Goal: Transaction & Acquisition: Purchase product/service

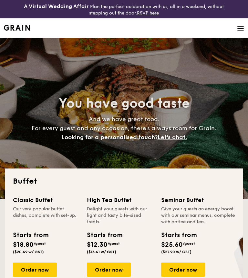
select select
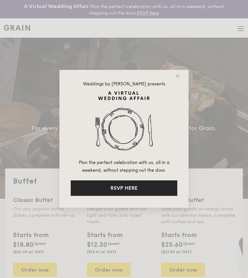
click at [139, 184] on button "RSVP HERE" at bounding box center [124, 188] width 106 height 15
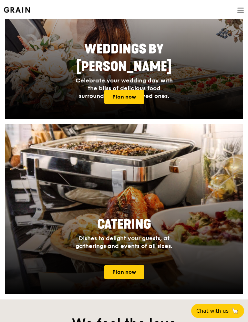
scroll to position [430, 0]
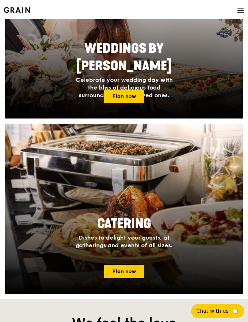
click at [133, 272] on link "Plan now" at bounding box center [124, 272] width 40 height 14
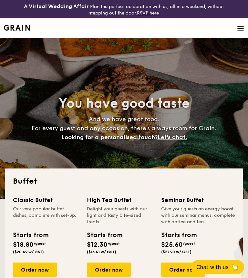
select select
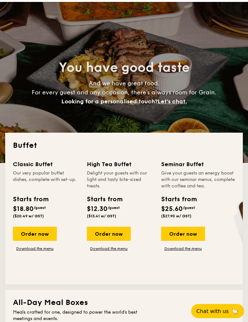
scroll to position [37, 0]
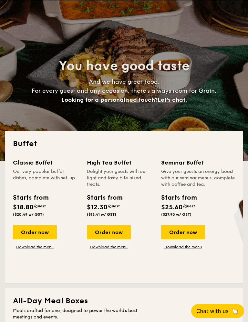
click at [29, 235] on div "Order now" at bounding box center [35, 232] width 44 height 14
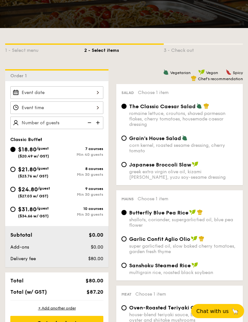
scroll to position [136, 0]
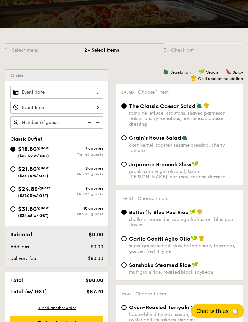
click at [37, 192] on span "$24.80" at bounding box center [28, 189] width 20 height 7
click at [15, 192] on input "$24.80 /guest ($27.03 w/ GST) 9 courses Min 30 guests" at bounding box center [12, 189] width 5 height 5
radio input "true"
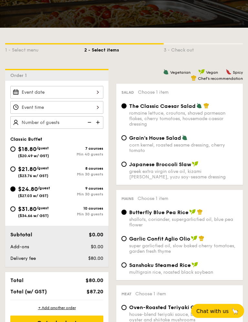
radio input "true"
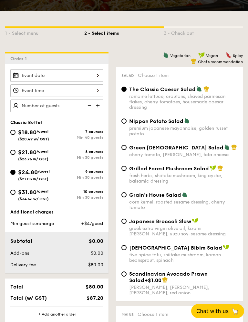
scroll to position [160, 0]
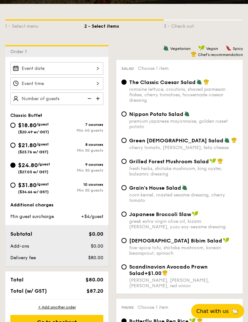
click at [86, 63] on div at bounding box center [56, 68] width 93 height 13
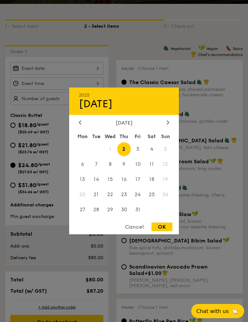
click at [109, 163] on span "8" at bounding box center [110, 165] width 14 height 14
click at [166, 229] on div "OK" at bounding box center [161, 227] width 21 height 9
type input "Oct 08, 2025"
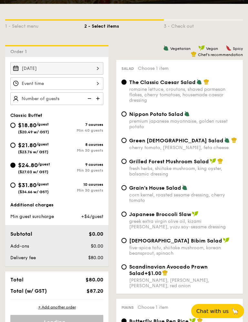
click at [87, 82] on div at bounding box center [56, 83] width 93 height 13
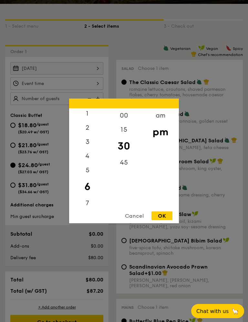
click at [89, 206] on div "7" at bounding box center [87, 203] width 36 height 14
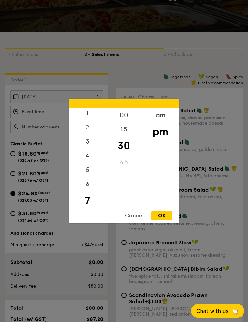
scroll to position [132, 0]
click at [129, 114] on div "00" at bounding box center [123, 116] width 36 height 14
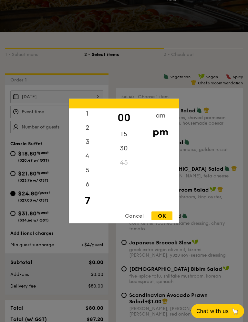
click at [163, 216] on div "OK" at bounding box center [161, 216] width 21 height 9
type input "7:00PM"
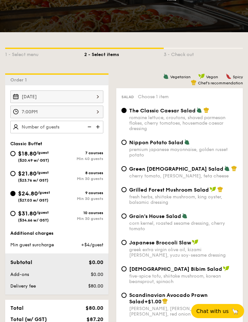
click at [94, 128] on img at bounding box center [99, 127] width 10 height 12
click at [100, 129] on img at bounding box center [99, 127] width 10 height 12
click at [97, 128] on img at bounding box center [99, 127] width 10 height 12
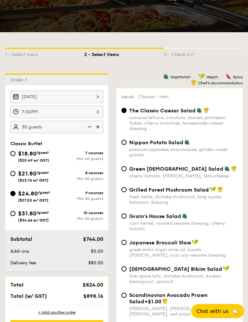
click at [98, 127] on img at bounding box center [99, 127] width 10 height 12
click at [87, 128] on img at bounding box center [89, 127] width 10 height 12
type input "30 guests"
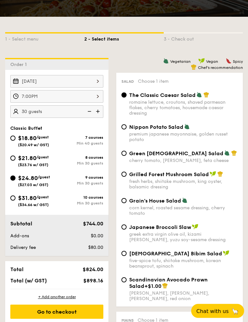
scroll to position [147, 0]
click at [131, 231] on span "Japanese Broccoli Slaw" at bounding box center [160, 227] width 62 height 6
click at [126, 230] on input "Japanese Broccoli Slaw greek extra virgin olive oil, kizami nori, ginger, yuzu …" at bounding box center [123, 227] width 5 height 5
radio input "true"
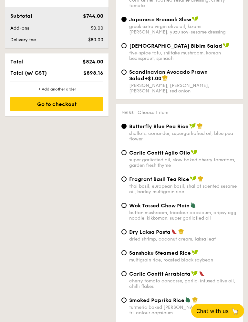
scroll to position [355, 0]
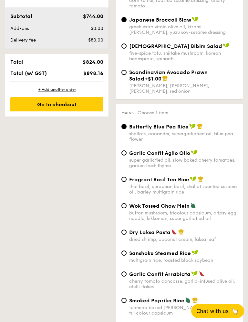
click at [180, 183] on span "Fragrant Basil Tea Rice" at bounding box center [159, 180] width 60 height 6
click at [126, 182] on input "Fragrant Basil Tea Rice thai basil, european basil, shallot scented sesame oil,…" at bounding box center [123, 179] width 5 height 5
radio input "true"
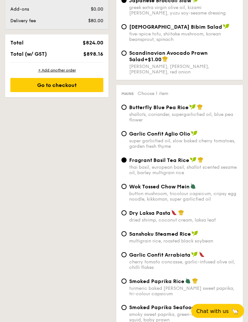
scroll to position [374, 0]
click at [126, 216] on input "Dry Laksa Pasta dried shrimp, coconut cream, laksa leaf" at bounding box center [123, 213] width 5 height 5
radio input "true"
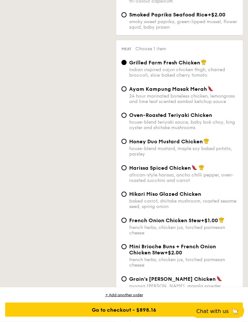
scroll to position [667, 0]
click at [130, 157] on div "Honey Duo Mustard Chicken house-blend mustard, maple soy baked potato, parsley" at bounding box center [183, 147] width 108 height 19
click at [126, 144] on input "Honey Duo Mustard Chicken house-blend mustard, maple soy baked potato, parsley" at bounding box center [123, 141] width 5 height 5
radio input "true"
click at [125, 197] on input "Hikari Miso Glazed Chicken baked carrot, shiitake mushroom, roasted sesame seed…" at bounding box center [123, 194] width 5 height 5
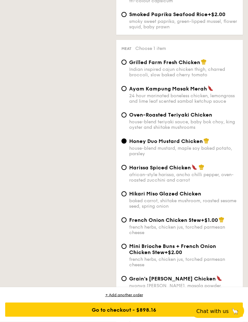
radio input "true"
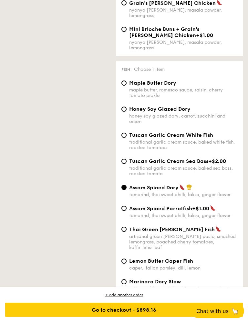
scroll to position [943, 0]
click at [130, 150] on div "Tuscan Garlic Cream White Fish traditional garlic cream sauce, baked white fish…" at bounding box center [183, 142] width 108 height 18
click at [126, 138] on input "Tuscan Garlic Cream White Fish traditional garlic cream sauce, baked white fish…" at bounding box center [123, 135] width 5 height 5
radio input "true"
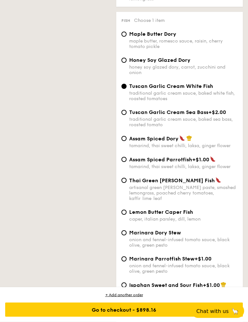
scroll to position [993, 0]
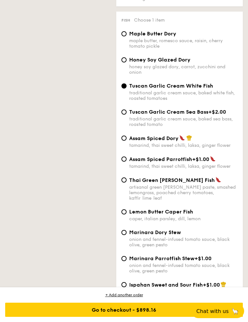
click at [148, 215] on span "Lemon Butter Caper Fish" at bounding box center [161, 212] width 64 height 6
click at [126, 215] on input "Lemon Butter Caper Fish caper, italian parsley, dill, lemon" at bounding box center [123, 212] width 5 height 5
radio input "true"
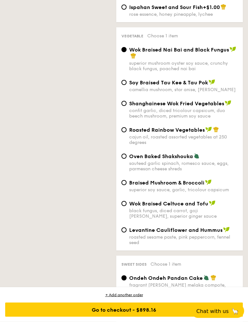
scroll to position [1272, 0]
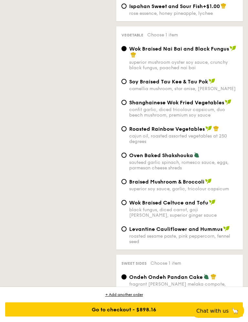
click at [129, 233] on span "Levantine Cauliflower and Hummus" at bounding box center [175, 230] width 93 height 6
click at [126, 232] on input "Levantine Cauliflower and Hummus roasted sesame paste, pink peppercorn, fennel …" at bounding box center [123, 229] width 5 height 5
radio input "true"
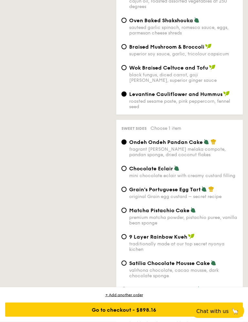
scroll to position [1407, 0]
click at [162, 214] on span "Matcha Pistachio Cake" at bounding box center [159, 211] width 60 height 6
click at [126, 213] on input "Matcha Pistachio Cake premium matcha powder, pistachio puree, vanilla bean spon…" at bounding box center [123, 210] width 5 height 5
radio input "true"
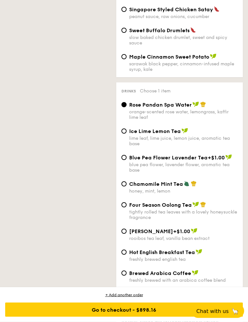
scroll to position [2068, 0]
click at [171, 187] on span "Chamomile Mint Tea" at bounding box center [156, 184] width 54 height 6
click at [126, 187] on input "Chamomile Mint Tea honey, mint, lemon" at bounding box center [123, 184] width 5 height 5
radio input "true"
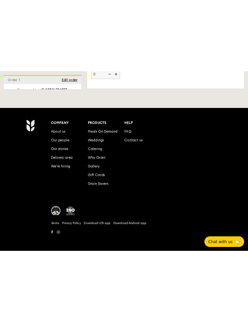
scroll to position [1784, 0]
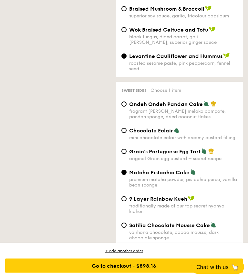
select select
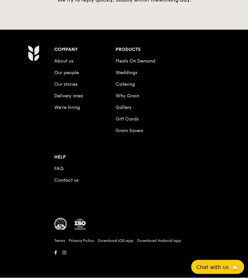
scroll to position [957, 0]
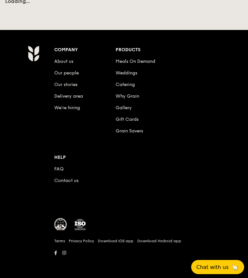
scroll to position [164, 0]
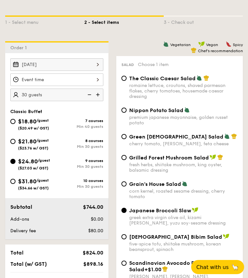
click at [11, 143] on input "$21.80 /guest ($23.76 w/ GST) 8 courses Min 30 guests" at bounding box center [12, 141] width 5 height 5
radio input "true"
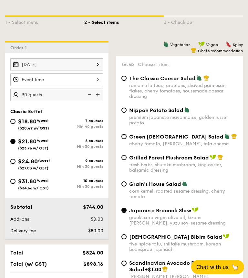
radio input "true"
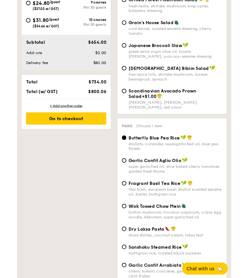
scroll to position [320, 0]
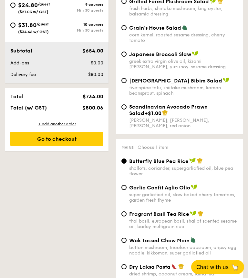
click at [186, 57] on span "Japanese Broccoli Slaw" at bounding box center [160, 54] width 62 height 6
click at [126, 57] on input "Japanese Broccoli Slaw greek extra virgin olive oil, kizami nori, ginger, yuzu …" at bounding box center [123, 54] width 5 height 5
radio input "true"
click at [202, 217] on img at bounding box center [200, 214] width 6 height 6
click at [126, 217] on input "Fragrant Basil Tea Rice thai basil, european basil, shallot scented sesame oil,…" at bounding box center [123, 214] width 5 height 5
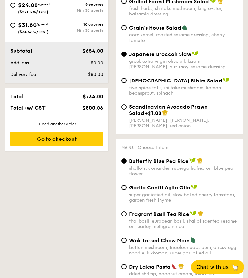
radio input "true"
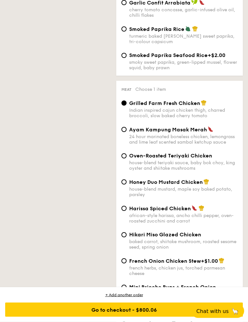
scroll to position [627, 0]
click at [203, 238] on div "Hikari Miso Glazed Chicken" at bounding box center [183, 235] width 108 height 6
click at [126, 238] on input "Hikari Miso Glazed Chicken baked carrot, shiitake mushroom, roasted sesame seed…" at bounding box center [123, 234] width 5 height 5
radio input "true"
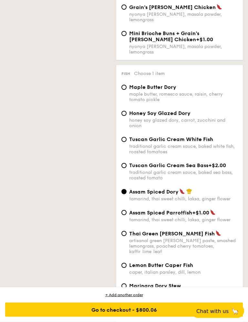
scroll to position [940, 0]
click at [215, 236] on img at bounding box center [218, 234] width 6 height 6
click at [126, 236] on input "Thai Green Curry Fish artisanal green curry paste, smashed lemongrass, poached …" at bounding box center [123, 233] width 5 height 5
radio input "true"
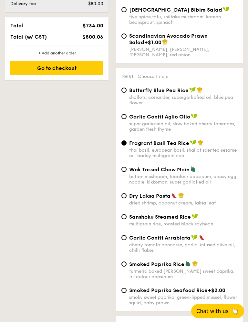
scroll to position [391, 0]
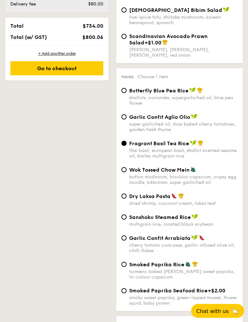
click at [163, 200] on span "Dry Laksa Pasta" at bounding box center [149, 197] width 41 height 6
click at [126, 199] on input "Dry Laksa Pasta dried shrimp, coconut cream, laksa leaf" at bounding box center [123, 196] width 5 height 5
radio input "true"
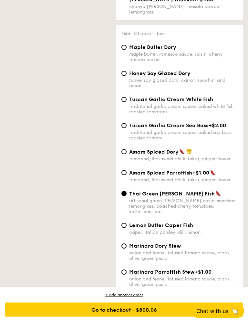
scroll to position [980, 0]
click at [196, 103] on span "Tuscan Garlic Cream White Fish" at bounding box center [171, 99] width 84 height 6
click at [126, 102] on input "Tuscan Garlic Cream White Fish traditional garlic cream sauce, baked white fish…" at bounding box center [123, 99] width 5 height 5
radio input "true"
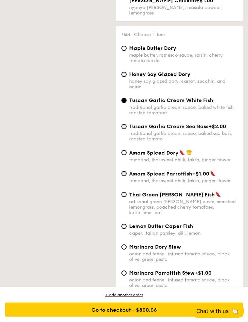
scroll to position [979, 0]
click at [192, 230] on span "Lemon Butter Caper Fish" at bounding box center [161, 226] width 64 height 6
click at [126, 229] on input "Lemon Butter Caper Fish caper, italian parsley, dill, lemon" at bounding box center [123, 226] width 5 height 5
radio input "true"
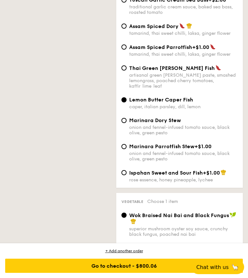
scroll to position [1101, 0]
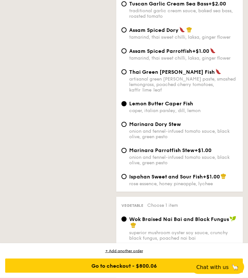
click at [171, 180] on span "Ispahan Sweet and Sour Fish" at bounding box center [166, 177] width 74 height 6
click at [126, 180] on input "Ispahan Sweet and Sour Fish +$1.00 rose essence, honey pineapple, lychee" at bounding box center [123, 176] width 5 height 5
radio input "true"
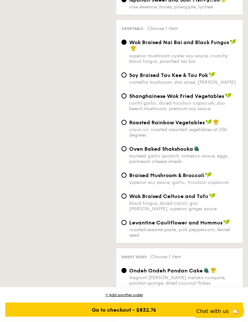
scroll to position [1281, 0]
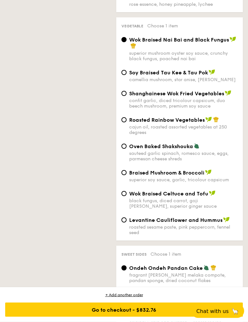
click at [223, 223] on img at bounding box center [226, 220] width 6 height 6
click at [126, 223] on input "Levantine Cauliflower and Hummus roasted sesame paste, pink peppercorn, fennel …" at bounding box center [123, 220] width 5 height 5
radio input "true"
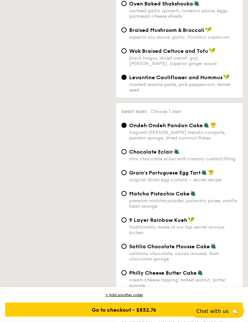
scroll to position [1424, 0]
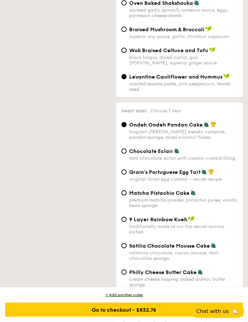
click at [200, 197] on div "Matcha Pistachio Cake" at bounding box center [183, 193] width 108 height 6
click at [126, 196] on input "Matcha Pistachio Cake premium matcha powder, pistachio puree, vanilla bean spon…" at bounding box center [123, 193] width 5 height 5
radio input "true"
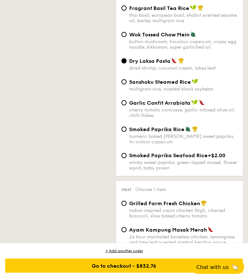
scroll to position [523, 0]
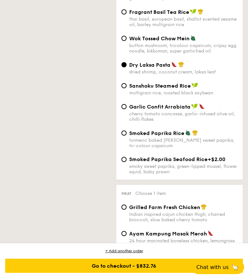
click at [154, 264] on div "Go to checkout - $832.76" at bounding box center [123, 266] width 237 height 14
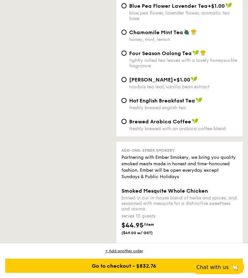
scroll to position [2018, 0]
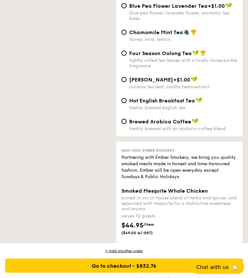
click at [141, 266] on div "Go to checkout - $832.76" at bounding box center [123, 266] width 237 height 14
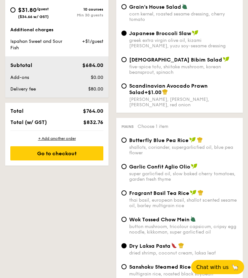
scroll to position [196, 0]
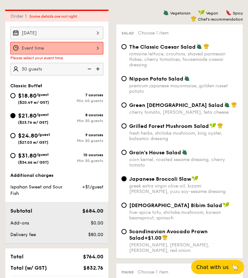
click at [95, 48] on div at bounding box center [56, 48] width 93 height 13
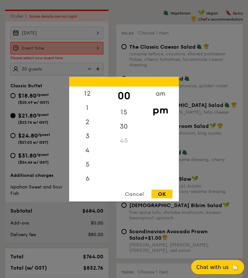
scroll to position [31, 0]
click at [165, 193] on div "OK" at bounding box center [161, 194] width 21 height 9
type input "7:00PM"
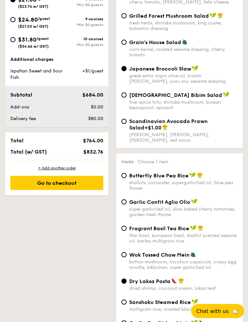
scroll to position [305, 0]
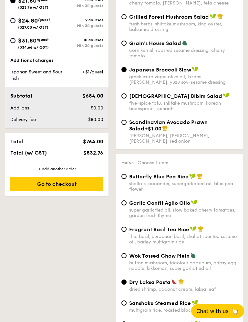
click at [61, 183] on div "Go to checkout" at bounding box center [56, 184] width 93 height 14
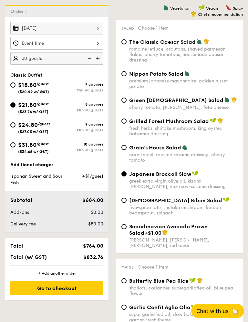
scroll to position [233, 0]
click at [99, 43] on div at bounding box center [56, 43] width 93 height 13
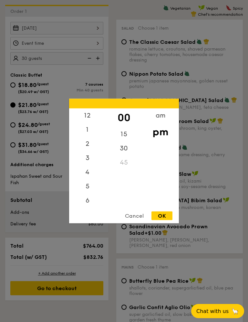
scroll to position [31, 0]
click at [162, 217] on div "OK" at bounding box center [161, 216] width 21 height 9
type input "7:00PM"
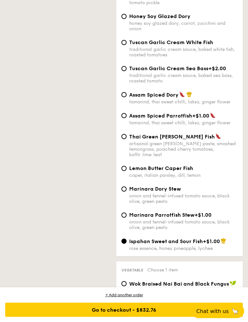
scroll to position [1070, 0]
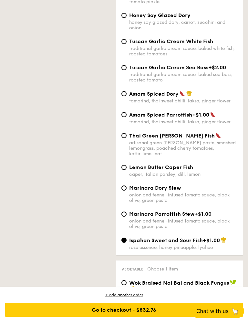
click at [125, 138] on input "Thai Green Curry Fish artisanal green curry paste, smashed lemongrass, poached …" at bounding box center [123, 135] width 5 height 5
radio input "true"
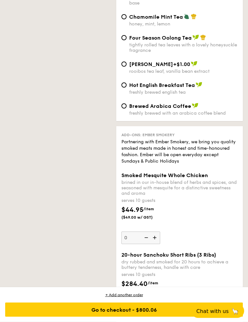
scroll to position [2066, 0]
click at [125, 19] on input "Chamomile Mint Tea honey, mint, lemon" at bounding box center [123, 16] width 5 height 5
radio input "true"
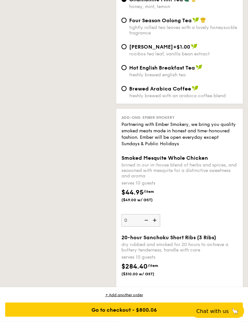
scroll to position [2089, 0]
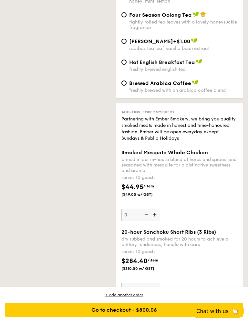
click at [146, 278] on div "Go to checkout - $800.06" at bounding box center [123, 310] width 237 height 14
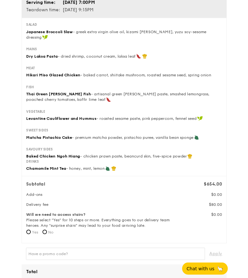
scroll to position [108, 0]
